Goal: Find specific page/section

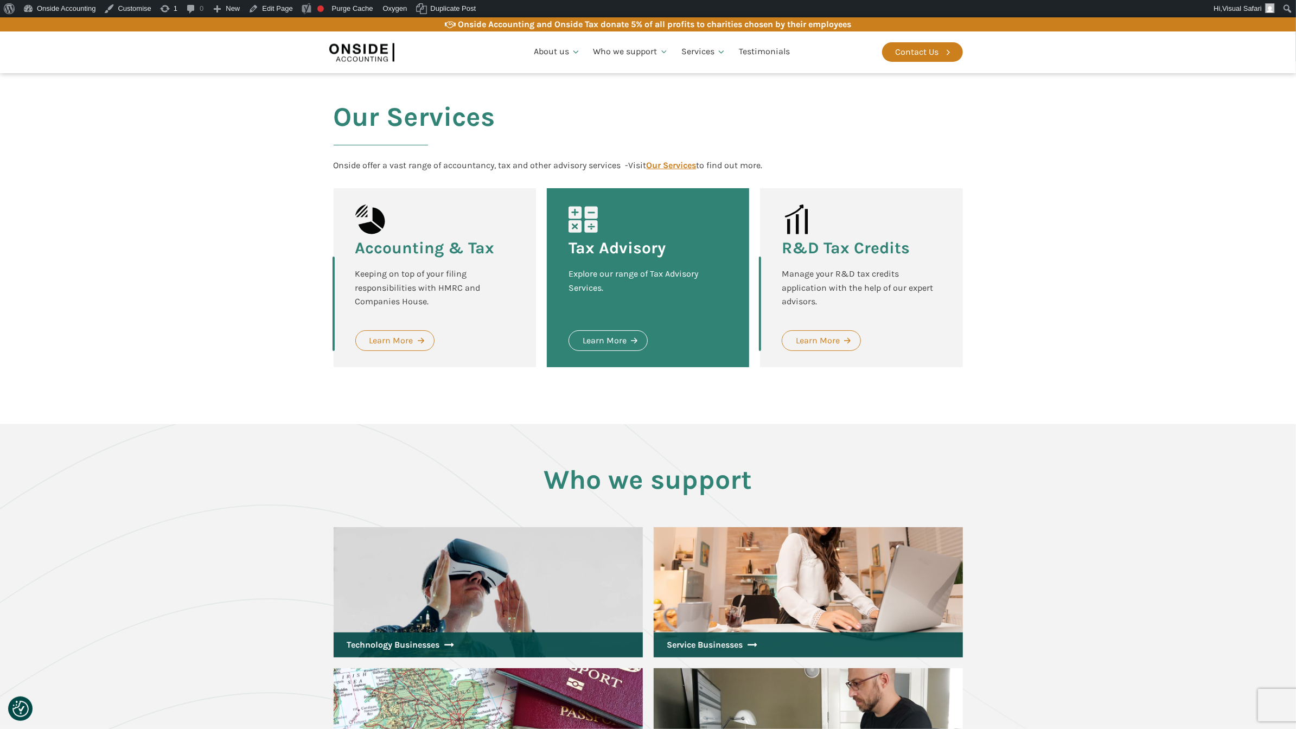
scroll to position [1303, 0]
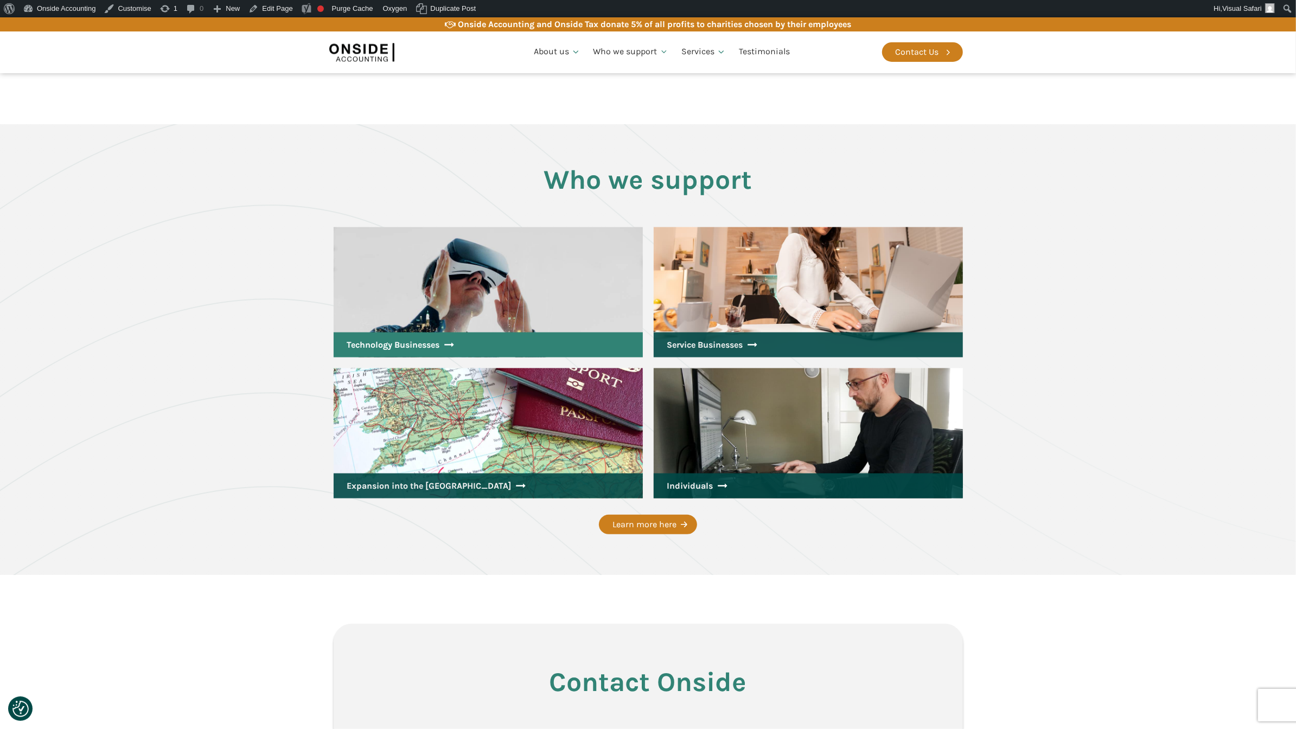
click at [499, 332] on link "Technology Businesses" at bounding box center [488, 344] width 309 height 25
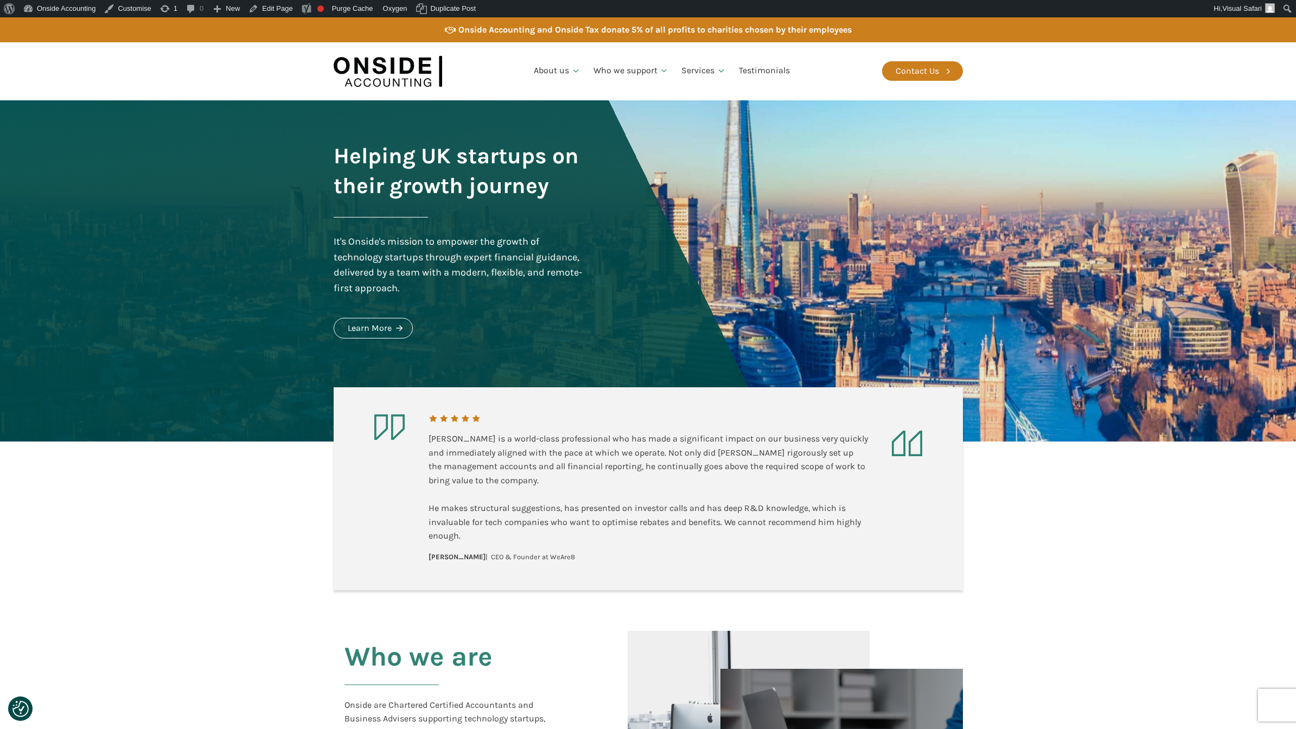
scroll to position [1303, 0]
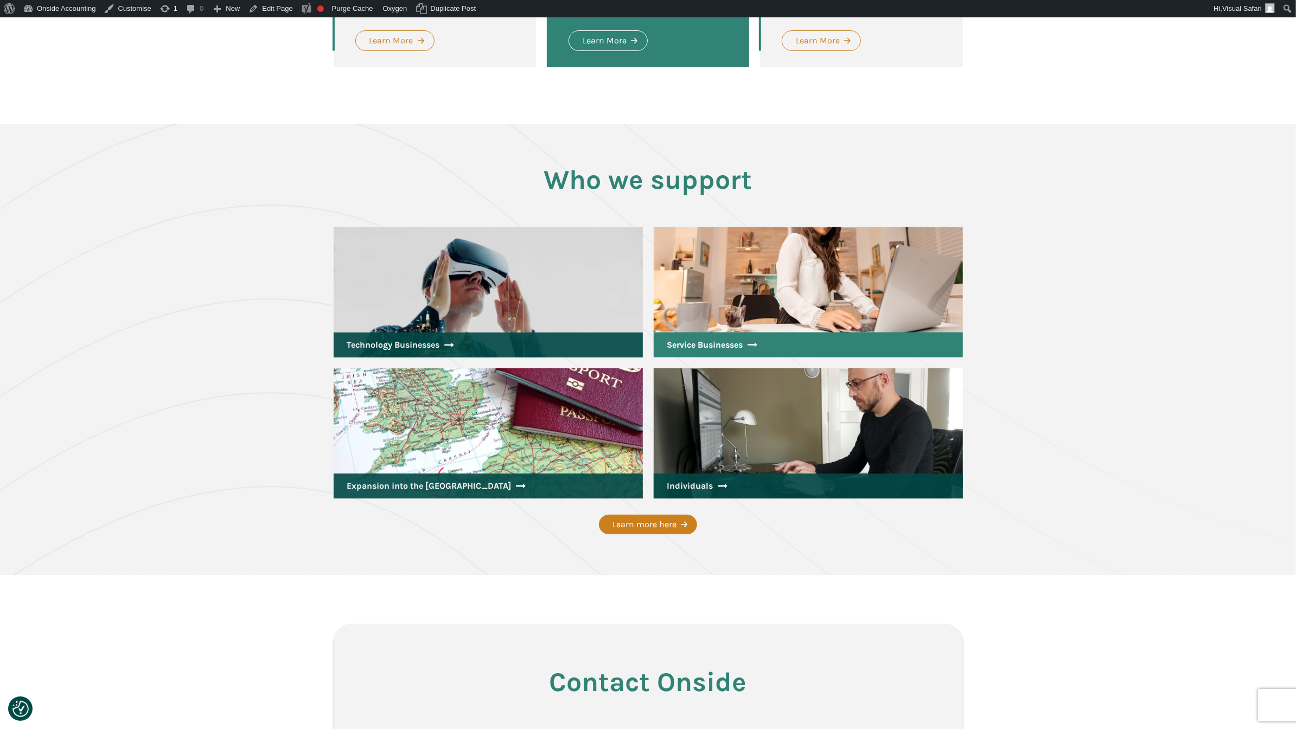
click at [807, 332] on link "Service Businesses" at bounding box center [807, 344] width 309 height 25
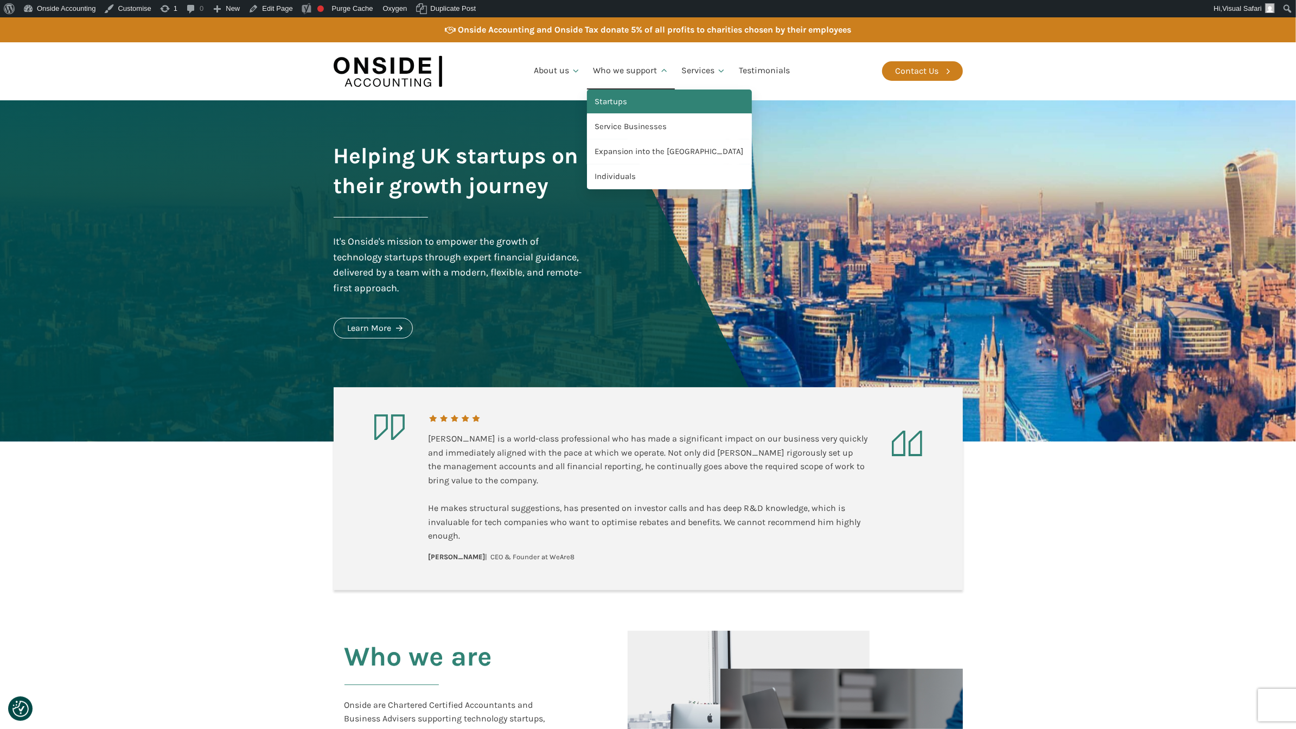
click at [632, 105] on link "Startups" at bounding box center [669, 101] width 165 height 25
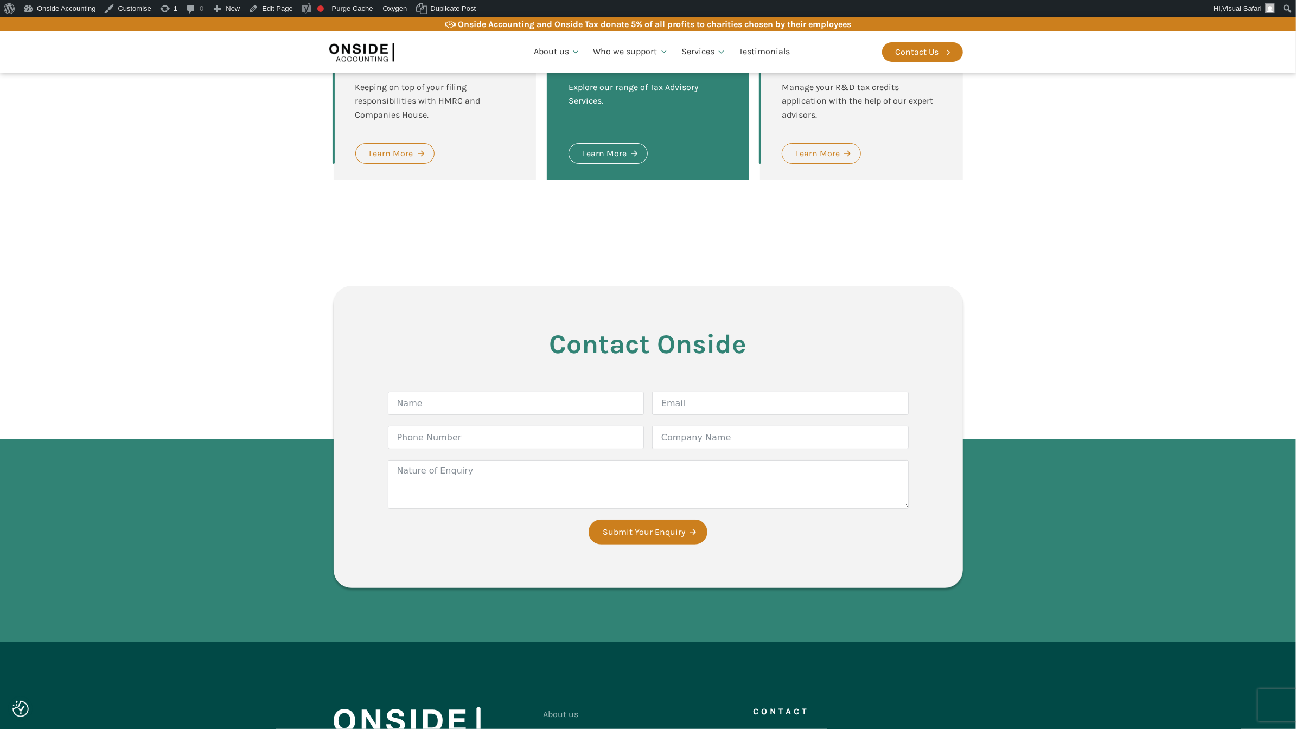
scroll to position [1322, 0]
